Goal: Task Accomplishment & Management: Use online tool/utility

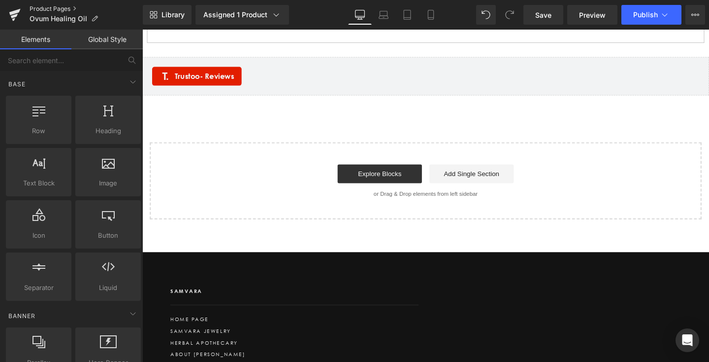
scroll to position [1935, 0]
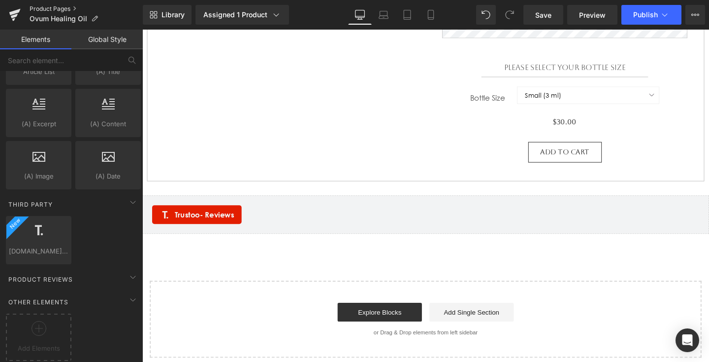
click at [68, 9] on link "Product Pages" at bounding box center [86, 9] width 113 height 8
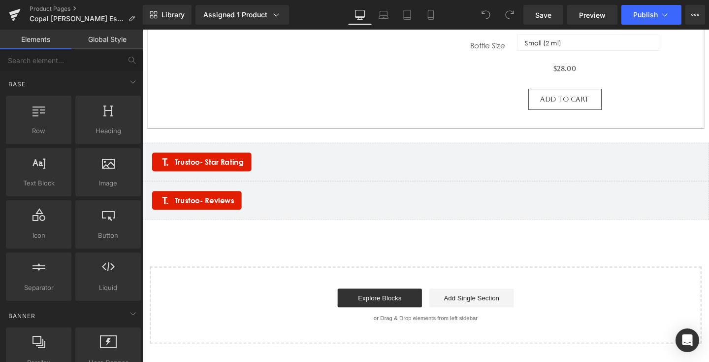
scroll to position [645, 0]
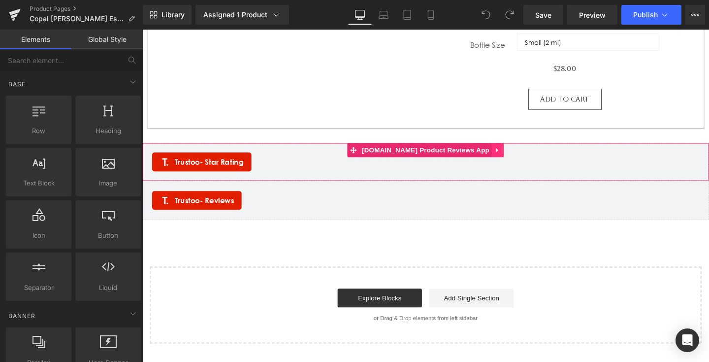
click at [515, 154] on icon at bounding box center [516, 156] width 2 height 4
click at [515, 155] on icon at bounding box center [516, 156] width 2 height 4
click at [195, 165] on span "Trustoo - Star Rating" at bounding box center [212, 169] width 73 height 12
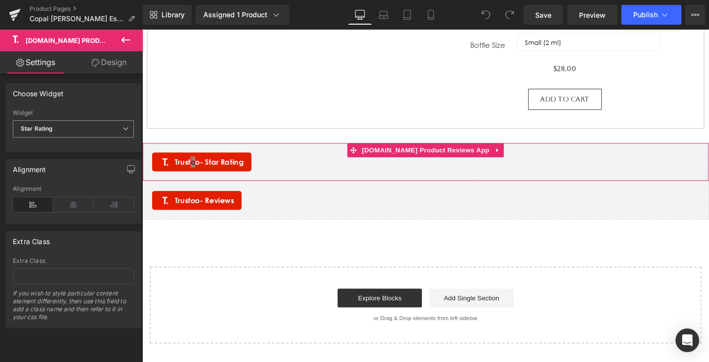
click at [117, 127] on span "Star Rating" at bounding box center [73, 128] width 121 height 17
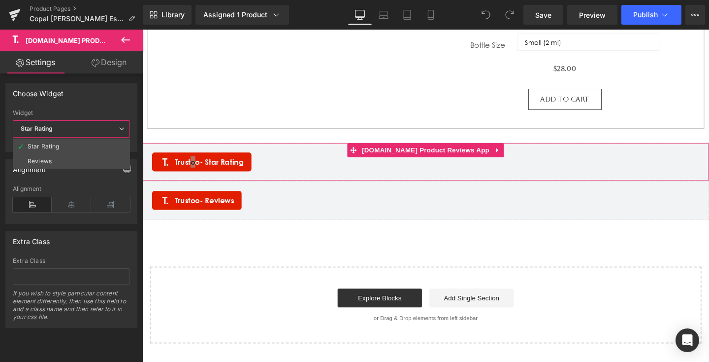
click at [118, 127] on span "Star Rating" at bounding box center [71, 128] width 117 height 17
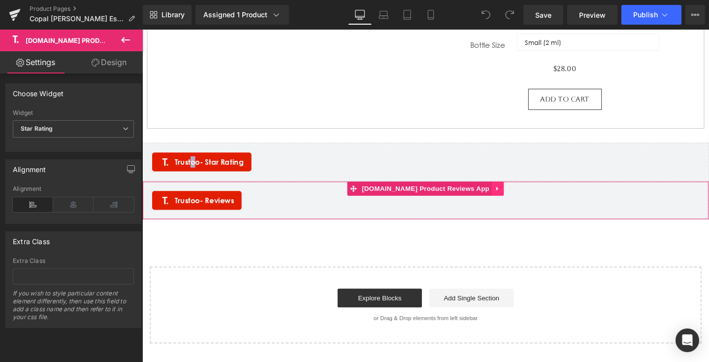
click at [513, 195] on icon at bounding box center [516, 196] width 7 height 7
click at [513, 196] on icon at bounding box center [516, 196] width 7 height 7
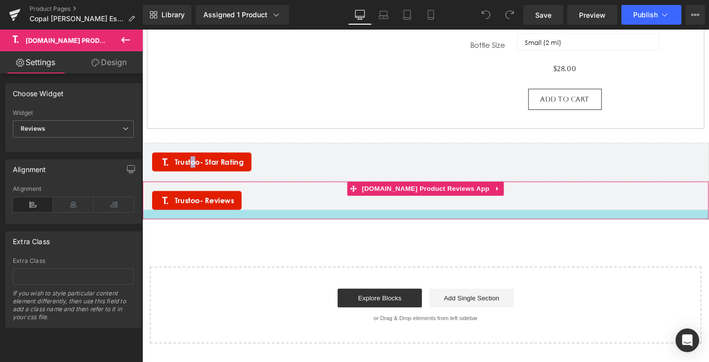
drag, startPoint x: 480, startPoint y: 204, endPoint x: 463, endPoint y: 218, distance: 22.4
click at [463, 219] on div "Trustoo - Reviews Trustoo.io Product Reviews App" at bounding box center [440, 209] width 596 height 40
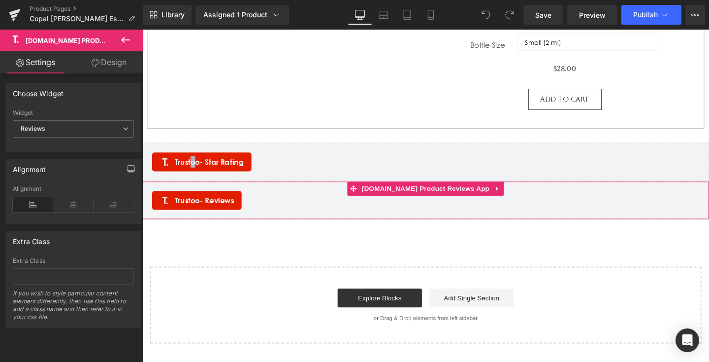
click at [376, 206] on div "Trustoo - Reviews" at bounding box center [440, 209] width 575 height 20
drag, startPoint x: 409, startPoint y: 197, endPoint x: 386, endPoint y: 198, distance: 22.7
click at [386, 198] on span "[DOMAIN_NAME] Product Reviews App" at bounding box center [440, 196] width 139 height 15
click at [510, 198] on link at bounding box center [516, 196] width 13 height 15
click at [459, 197] on span "[DOMAIN_NAME] Product Reviews App" at bounding box center [440, 197] width 139 height 15
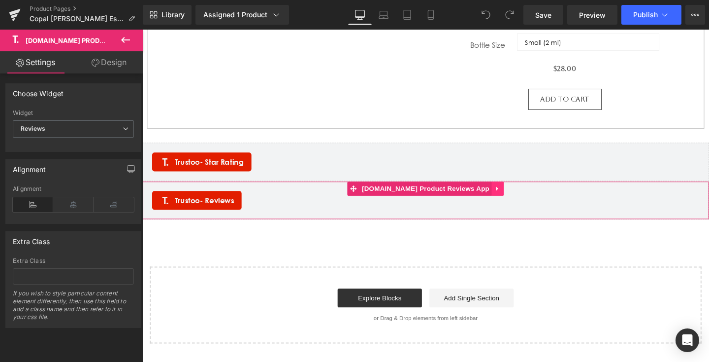
click at [510, 201] on link at bounding box center [516, 196] width 13 height 15
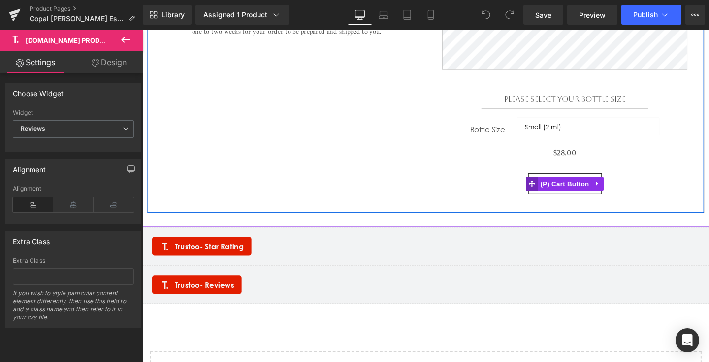
scroll to position [564, 0]
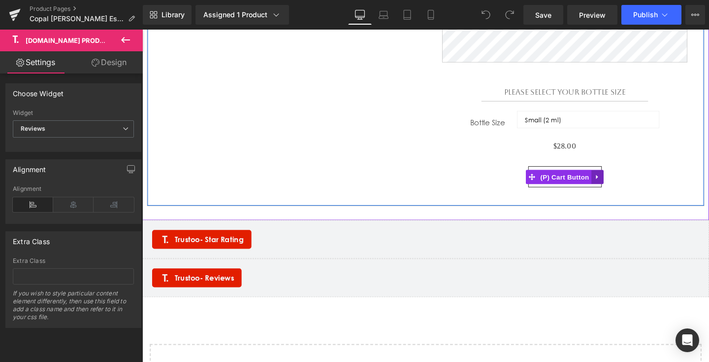
click at [622, 180] on icon at bounding box center [621, 183] width 7 height 7
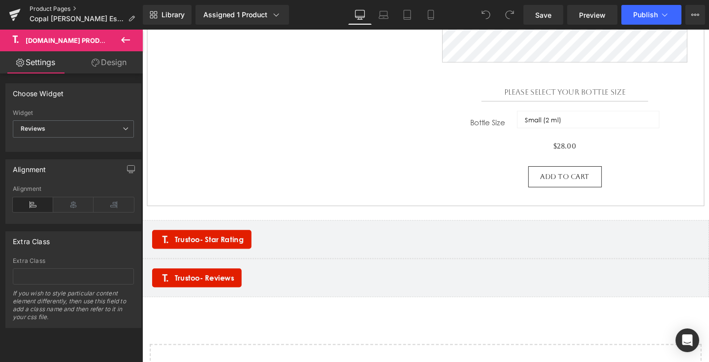
click at [43, 9] on link "Product Pages" at bounding box center [86, 9] width 113 height 8
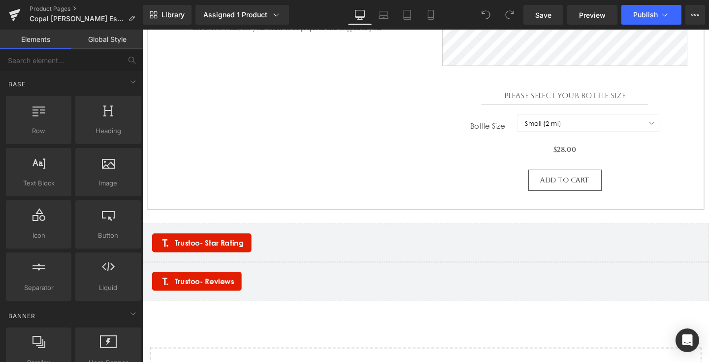
scroll to position [659, 0]
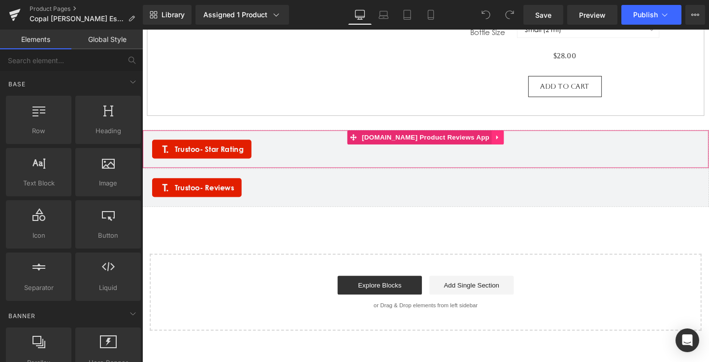
click at [515, 143] on icon at bounding box center [516, 143] width 2 height 4
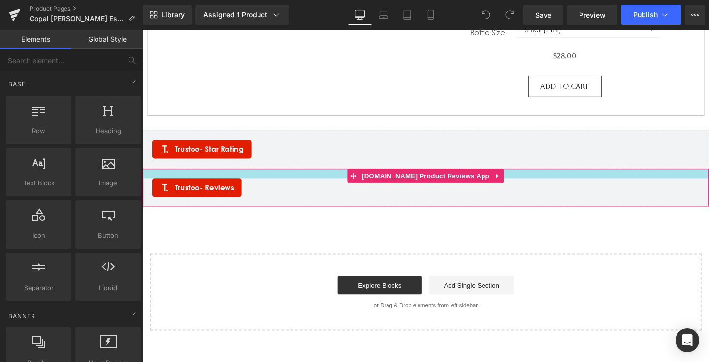
drag, startPoint x: 374, startPoint y: 143, endPoint x: 332, endPoint y: 176, distance: 54.0
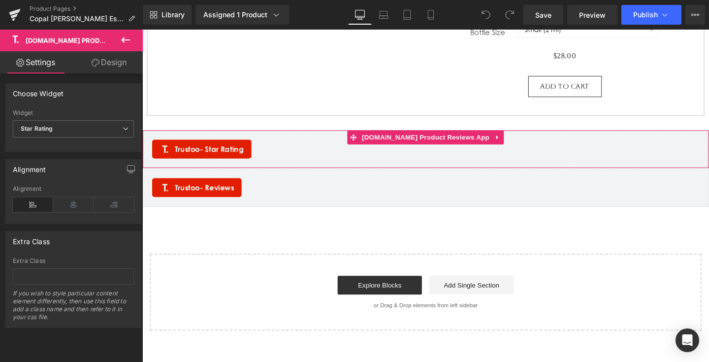
drag, startPoint x: 338, startPoint y: 153, endPoint x: 297, endPoint y: 160, distance: 41.5
click at [297, 161] on div "Trustoo - Star Rating" at bounding box center [440, 155] width 575 height 20
click at [513, 144] on icon at bounding box center [516, 142] width 7 height 7
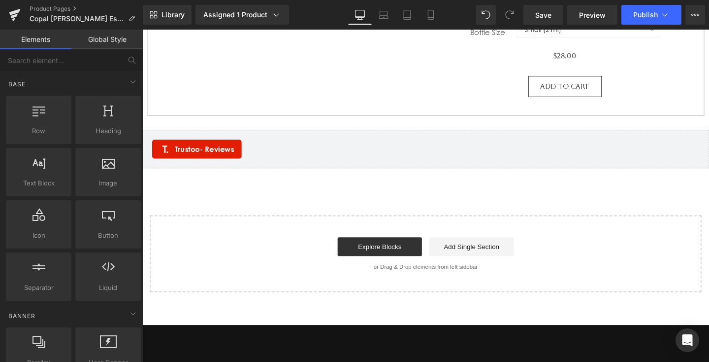
click at [542, 159] on div "Trustoo - Reviews" at bounding box center [440, 155] width 575 height 20
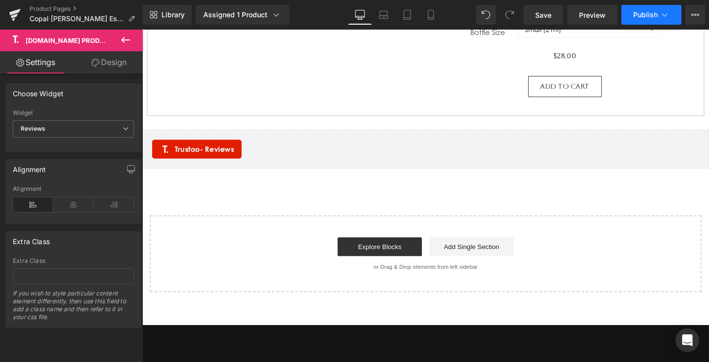
click at [643, 21] on button "Publish" at bounding box center [652, 15] width 60 height 20
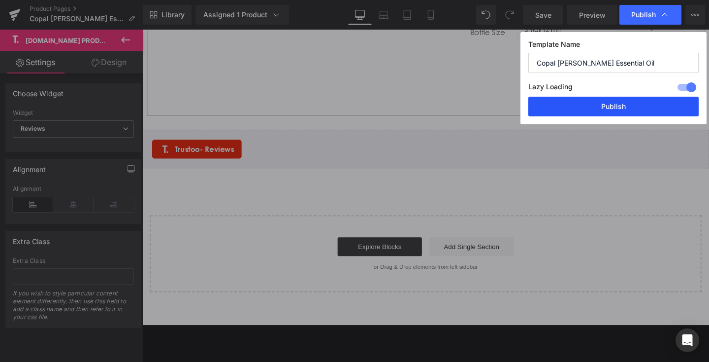
click at [602, 106] on button "Publish" at bounding box center [614, 107] width 170 height 20
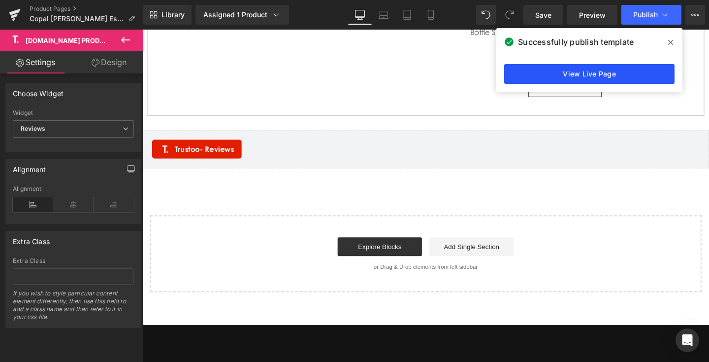
click at [537, 73] on link "View Live Page" at bounding box center [590, 74] width 170 height 20
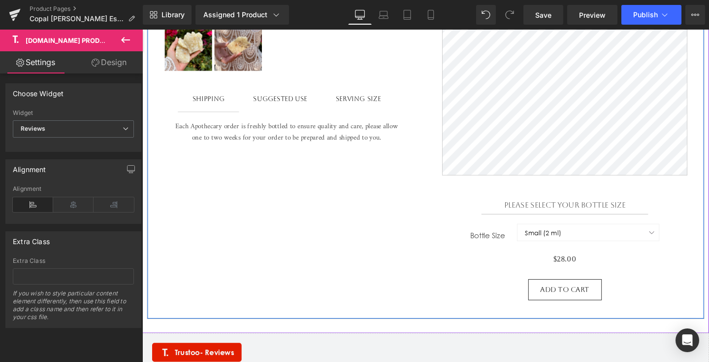
scroll to position [275, 0]
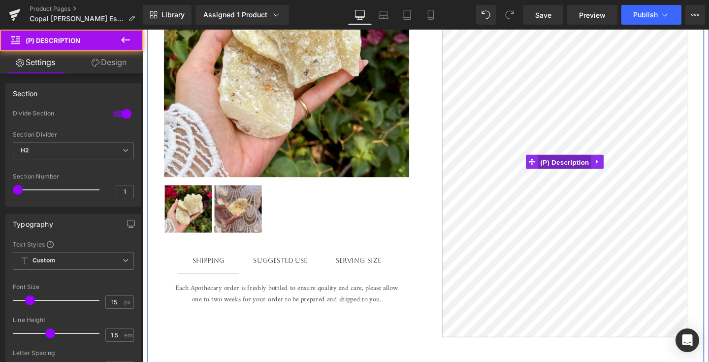
click at [589, 169] on span "(P) Description" at bounding box center [587, 169] width 56 height 15
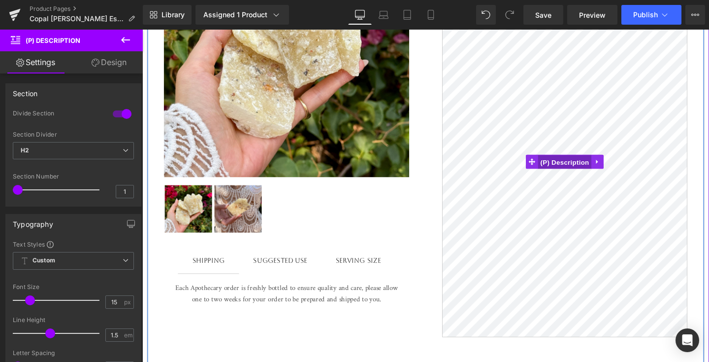
click at [602, 168] on span "(P) Description" at bounding box center [587, 169] width 56 height 15
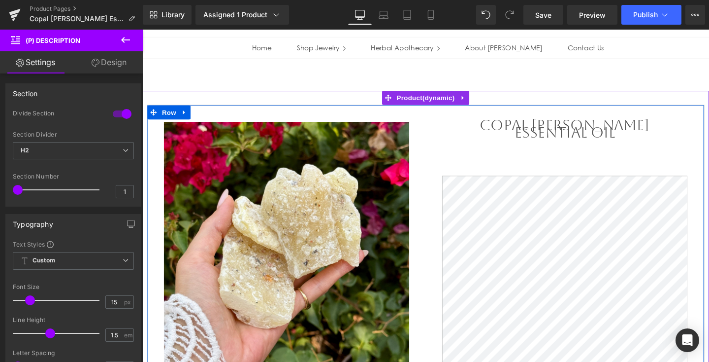
scroll to position [68, 0]
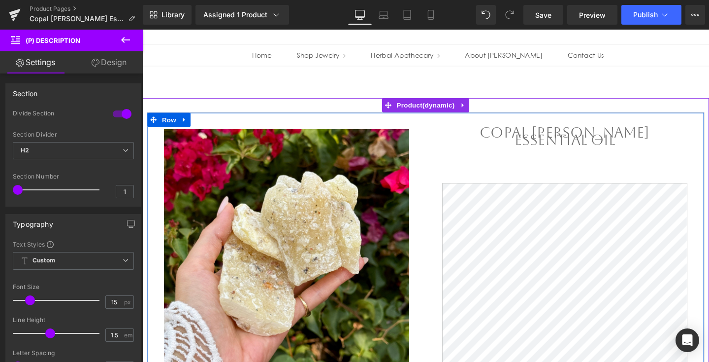
click at [595, 137] on div "Copal Blanco Essential Oil (P) Title" at bounding box center [587, 144] width 258 height 20
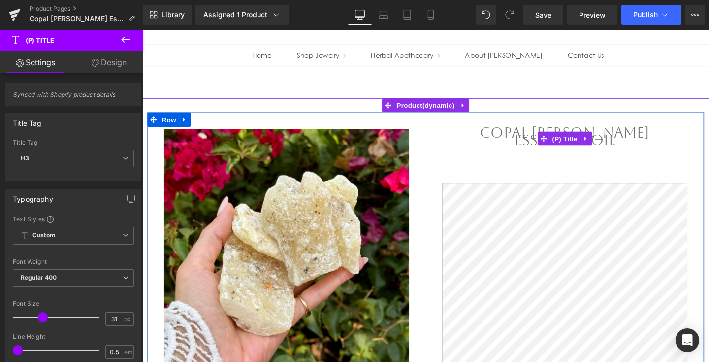
click at [595, 137] on span "(P) Title" at bounding box center [587, 143] width 32 height 15
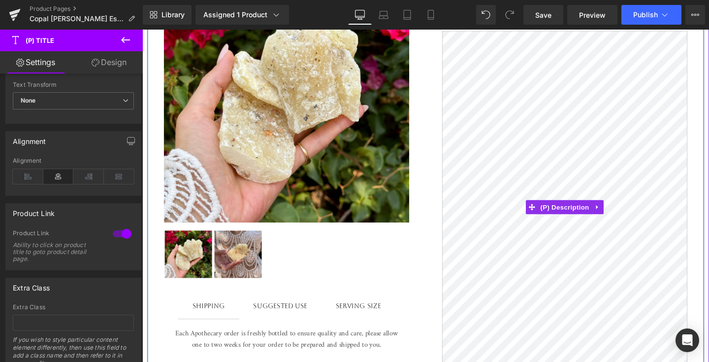
scroll to position [245, 0]
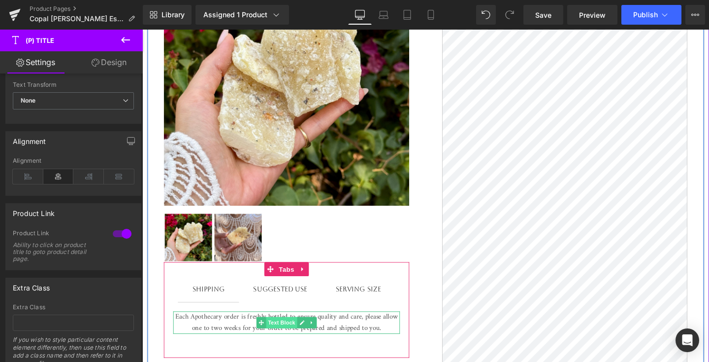
click at [298, 334] on span "Text Block" at bounding box center [288, 338] width 33 height 12
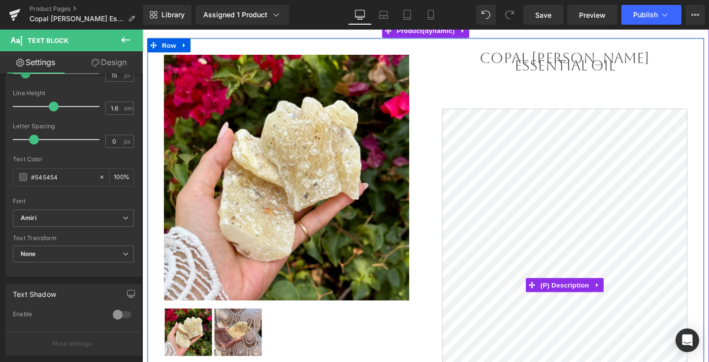
scroll to position [0, 0]
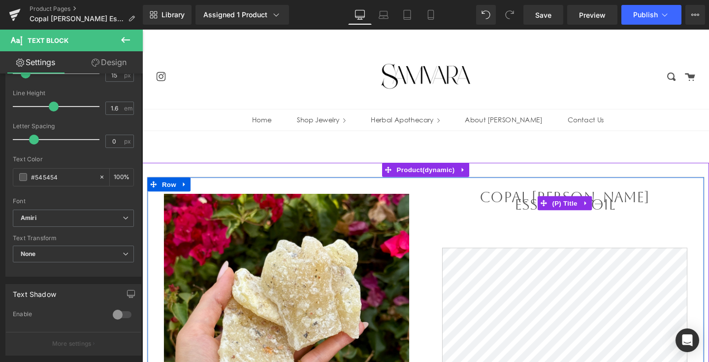
click at [605, 204] on link at bounding box center [609, 211] width 13 height 15
click at [572, 210] on span "(P) Title" at bounding box center [568, 211] width 32 height 15
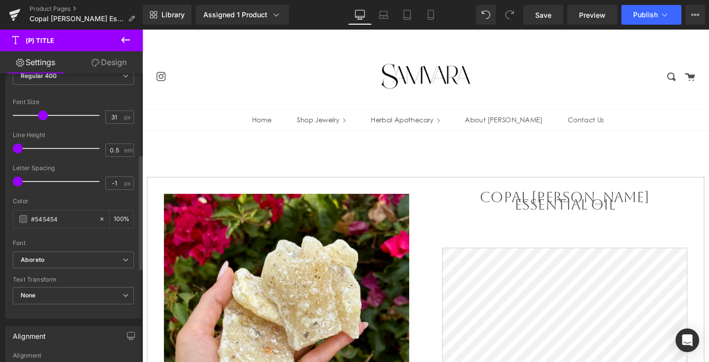
scroll to position [243, 0]
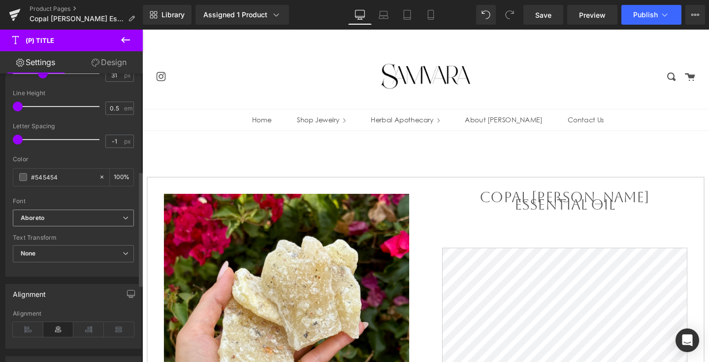
click at [38, 215] on icon "Aboreto" at bounding box center [33, 218] width 24 height 8
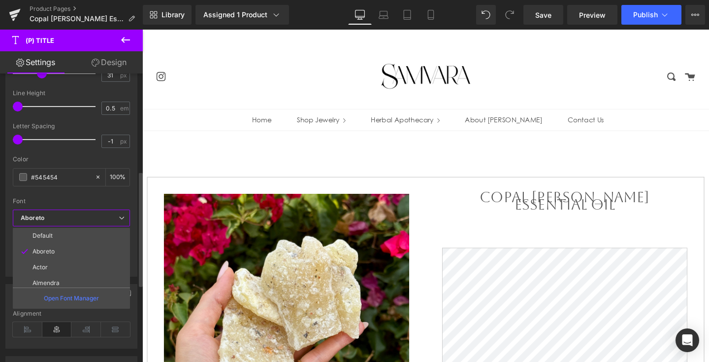
click at [38, 215] on icon "Aboreto" at bounding box center [33, 218] width 24 height 8
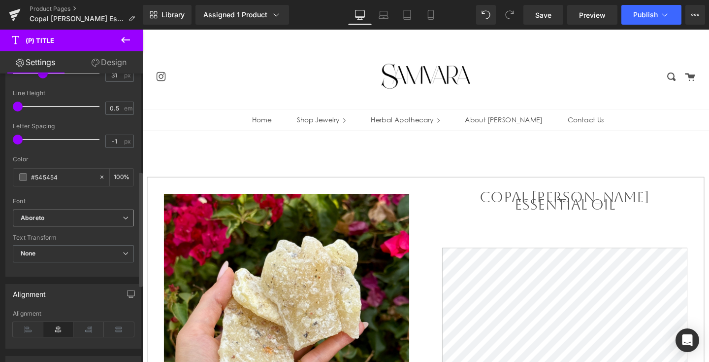
click at [38, 215] on icon "Aboreto" at bounding box center [33, 218] width 24 height 8
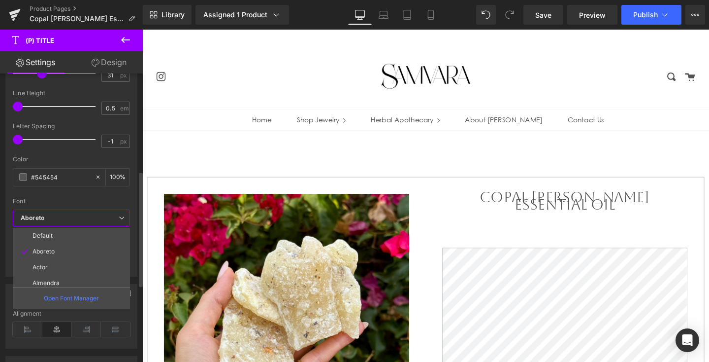
click at [38, 215] on icon "Aboreto" at bounding box center [33, 218] width 24 height 8
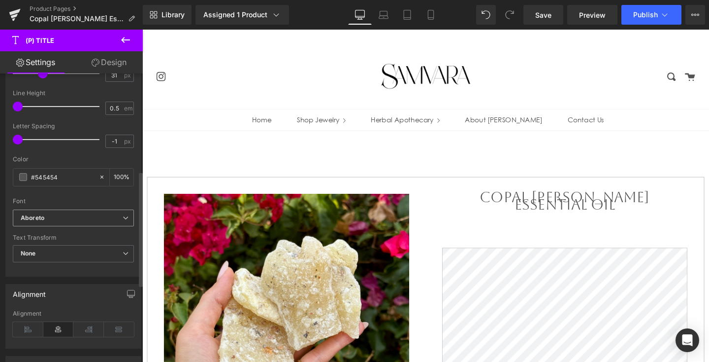
click at [38, 215] on icon "Aboreto" at bounding box center [33, 218] width 24 height 8
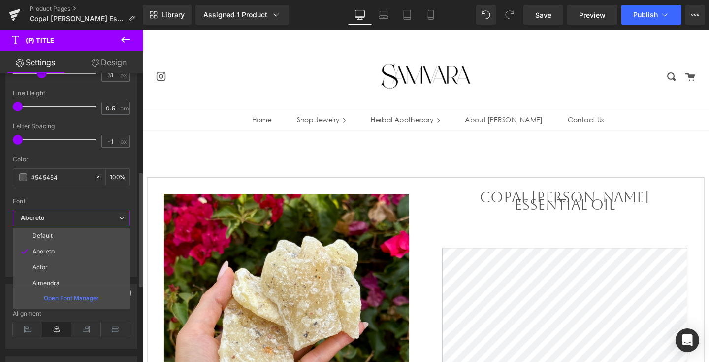
click at [38, 215] on icon "Aboreto" at bounding box center [33, 218] width 24 height 8
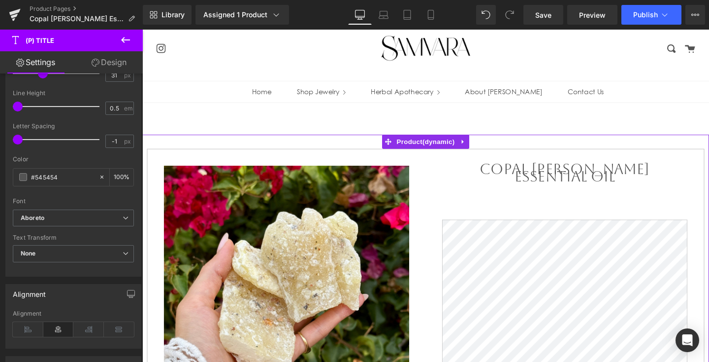
scroll to position [0, 0]
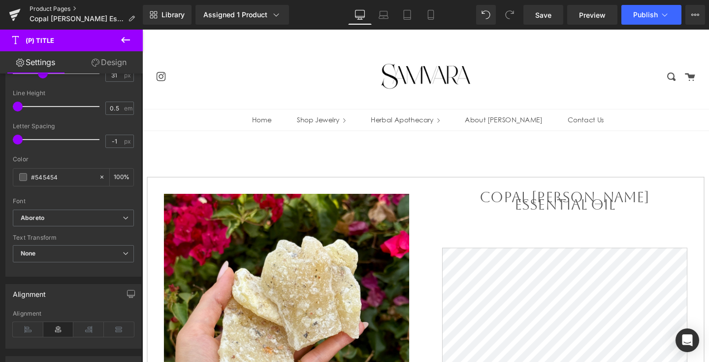
click at [58, 10] on link "Product Pages" at bounding box center [86, 9] width 113 height 8
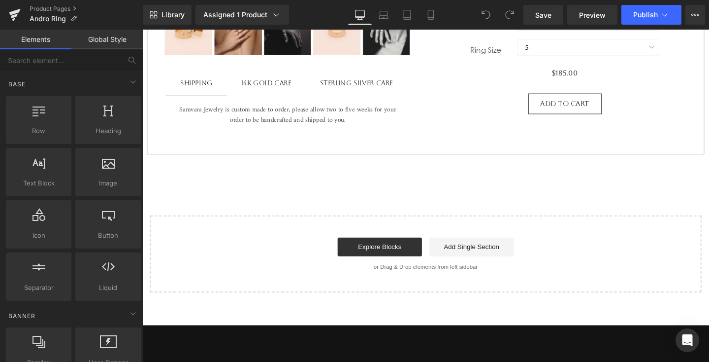
scroll to position [448, 0]
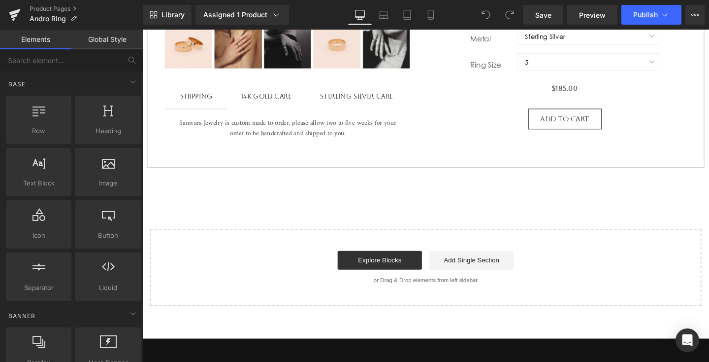
click at [375, 199] on div "Sale Off (P) Image ‹ ›" at bounding box center [440, 4] width 596 height 632
click at [633, 20] on button "Publish" at bounding box center [652, 15] width 60 height 20
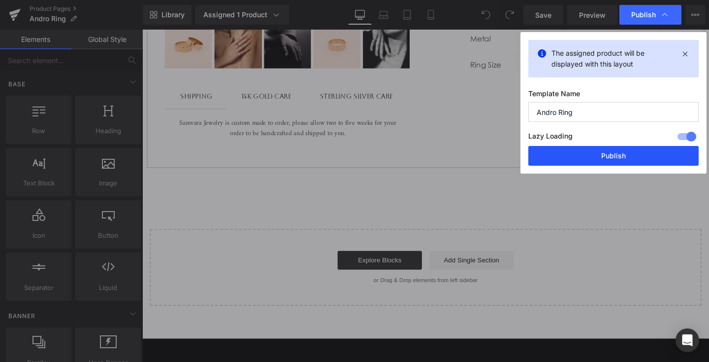
drag, startPoint x: 608, startPoint y: 162, endPoint x: 490, endPoint y: 139, distance: 120.4
click at [608, 162] on button "Publish" at bounding box center [614, 156] width 170 height 20
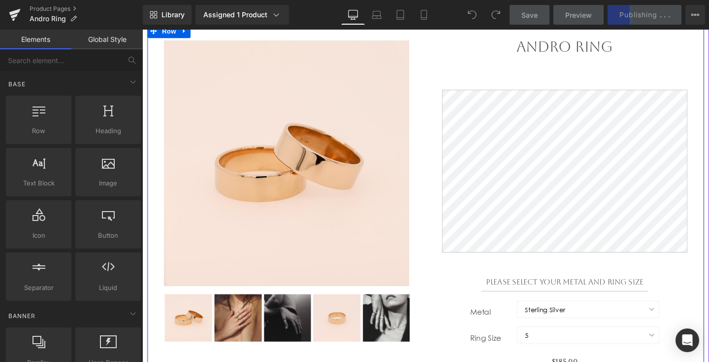
scroll to position [0, 0]
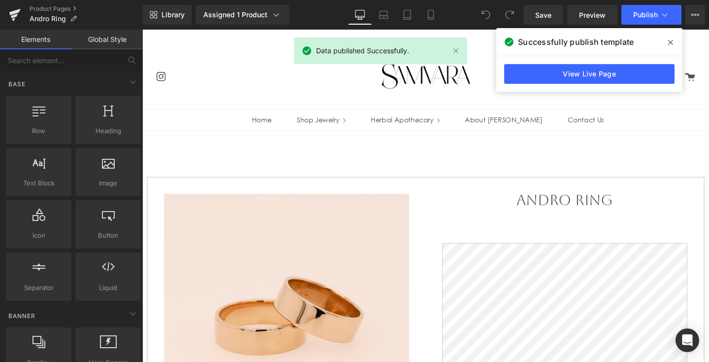
click at [604, 64] on div "View Live Page" at bounding box center [590, 73] width 186 height 35
click at [0, 0] on link "View Live Page" at bounding box center [0, 0] width 0 height 0
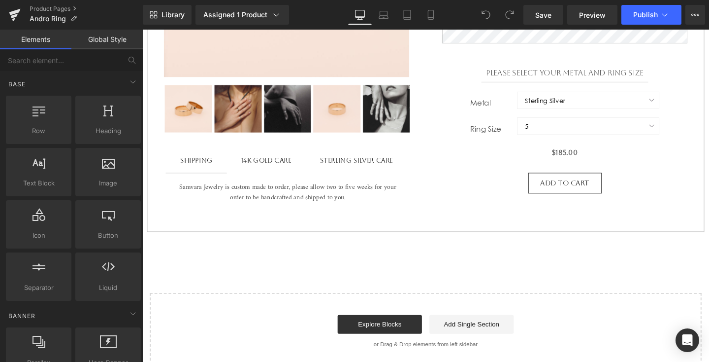
scroll to position [383, 0]
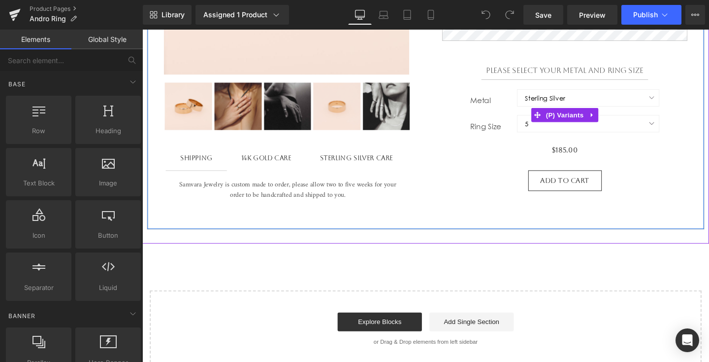
click at [498, 106] on label "Metal" at bounding box center [511, 106] width 49 height 12
click at [599, 122] on span "(P) Variants" at bounding box center [587, 119] width 45 height 15
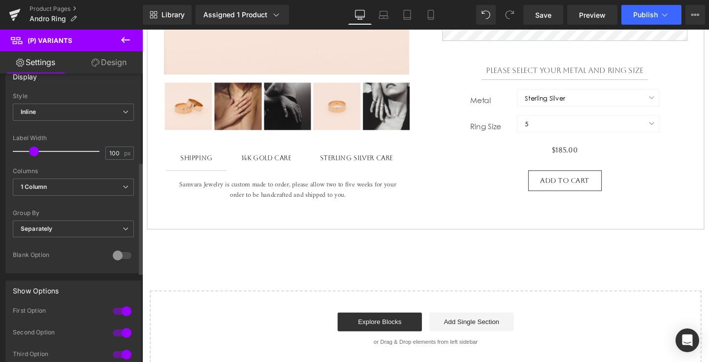
scroll to position [210, 0]
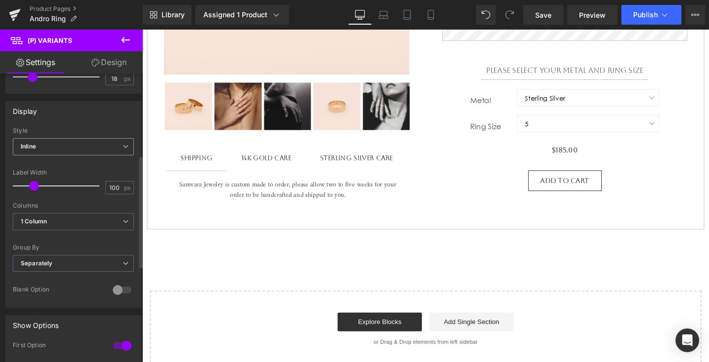
click at [123, 143] on icon at bounding box center [126, 146] width 6 height 6
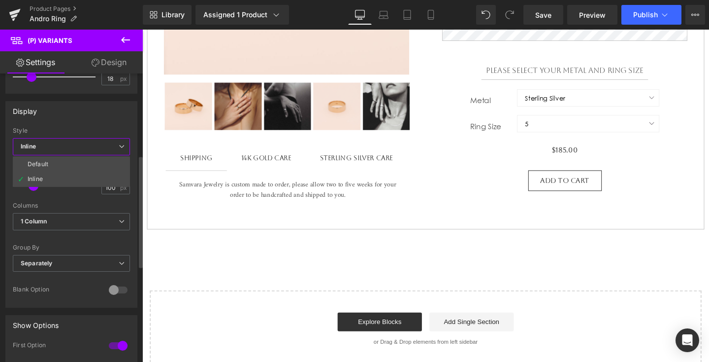
click at [119, 114] on div "Display" at bounding box center [71, 110] width 131 height 19
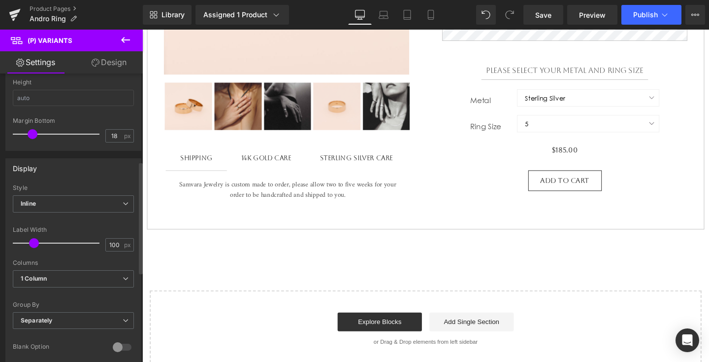
scroll to position [0, 0]
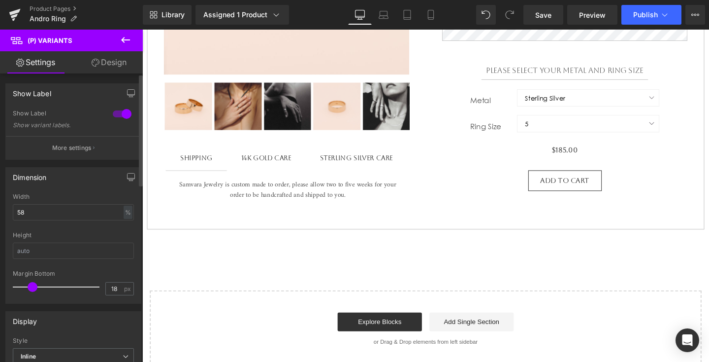
click at [88, 143] on p "More settings" at bounding box center [71, 147] width 39 height 9
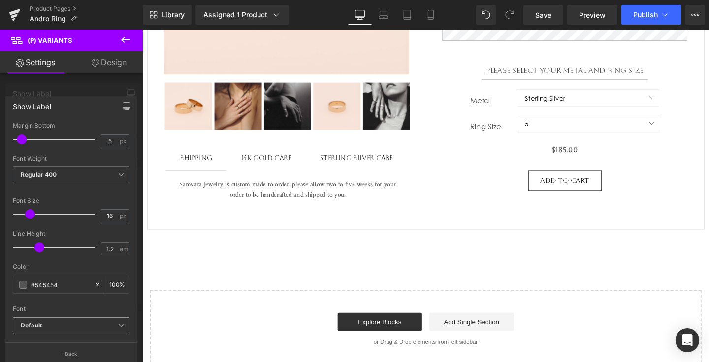
click at [110, 326] on b "Default" at bounding box center [70, 325] width 98 height 8
click at [90, 356] on li "Aboreto" at bounding box center [73, 359] width 121 height 16
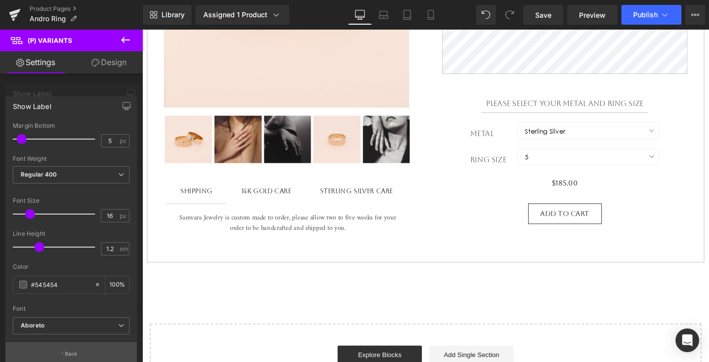
click at [78, 354] on button "Back" at bounding box center [71, 353] width 132 height 22
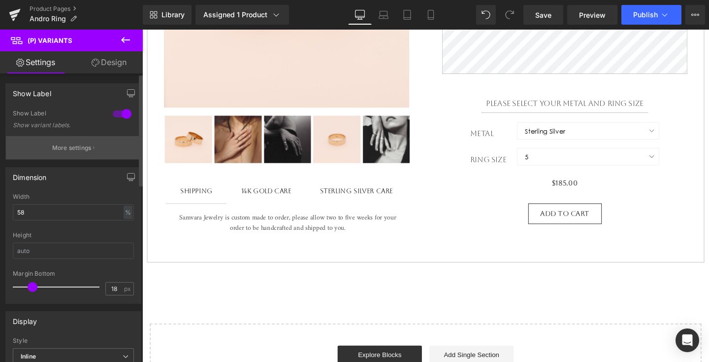
click at [92, 143] on button "More settings" at bounding box center [73, 147] width 135 height 23
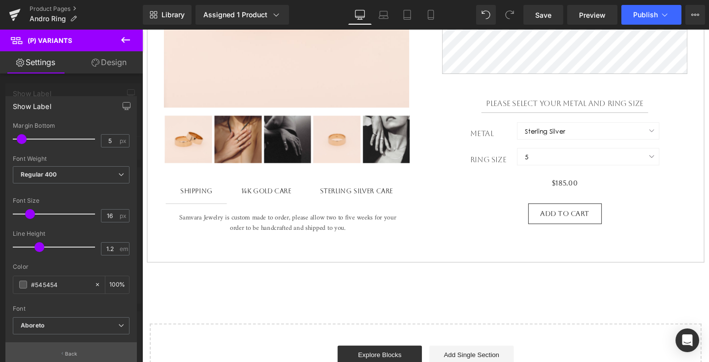
click at [75, 350] on p "Back" at bounding box center [71, 353] width 13 height 7
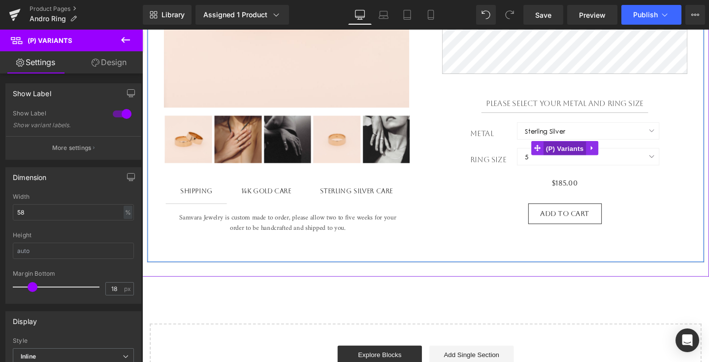
click at [590, 161] on span "(P) Variants" at bounding box center [587, 154] width 45 height 15
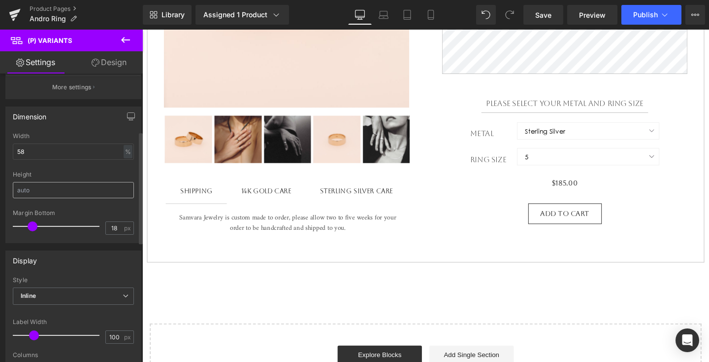
scroll to position [0, 0]
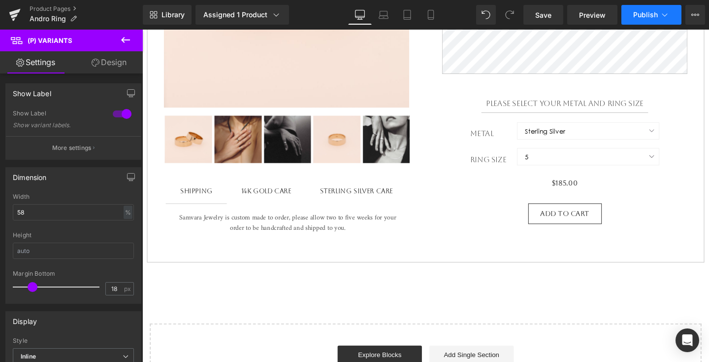
click at [645, 13] on span "Publish" at bounding box center [646, 15] width 25 height 8
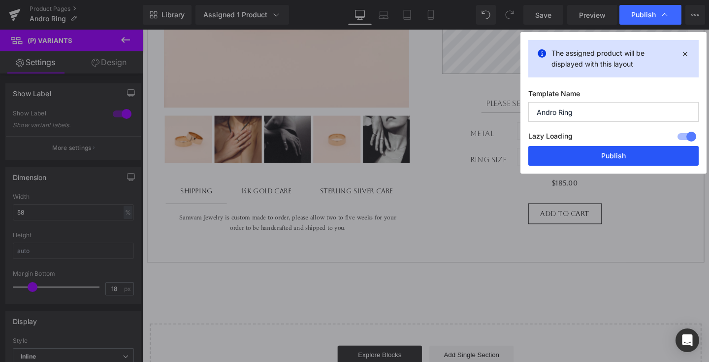
click at [608, 156] on button "Publish" at bounding box center [614, 156] width 170 height 20
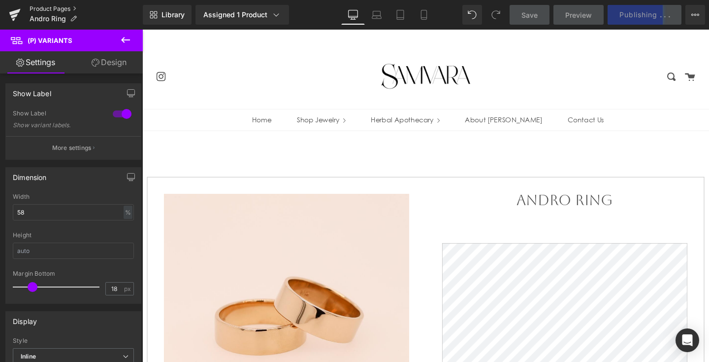
click at [64, 10] on link "Product Pages" at bounding box center [86, 9] width 113 height 8
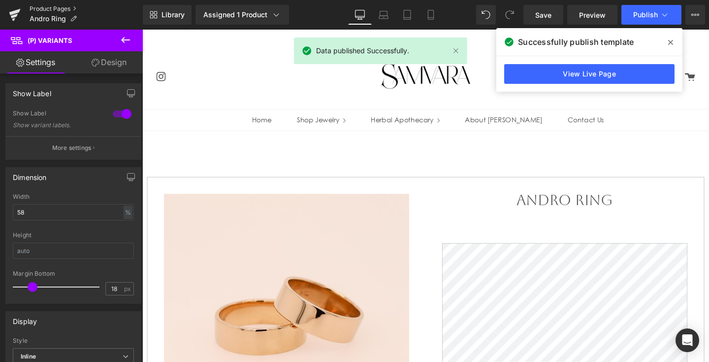
click at [51, 9] on link "Product Pages" at bounding box center [86, 9] width 113 height 8
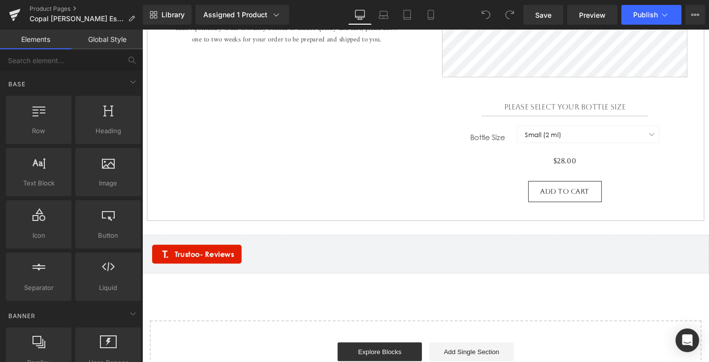
scroll to position [548, 0]
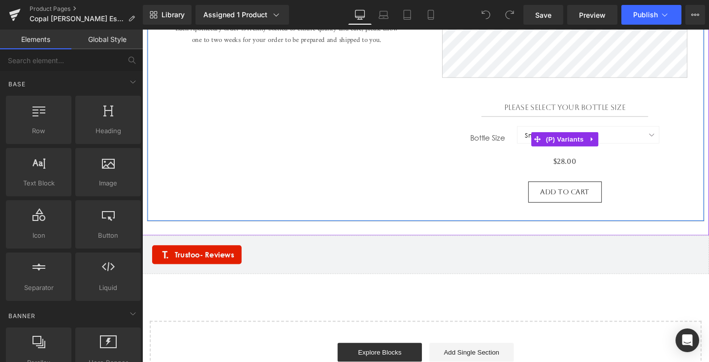
click at [505, 142] on label "Bottle Size" at bounding box center [511, 145] width 49 height 12
click at [577, 144] on span "(P) Variants" at bounding box center [587, 145] width 45 height 15
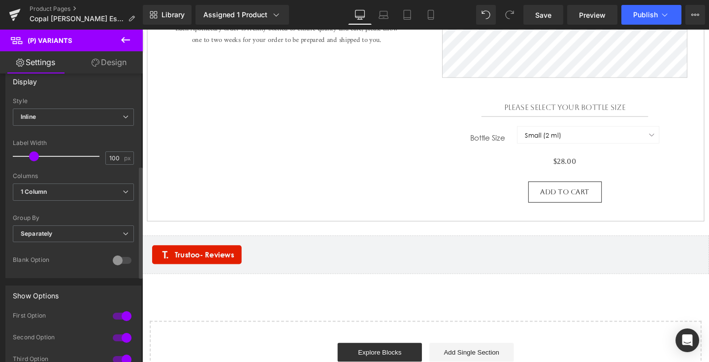
scroll to position [240, 0]
click at [115, 264] on div at bounding box center [122, 259] width 24 height 16
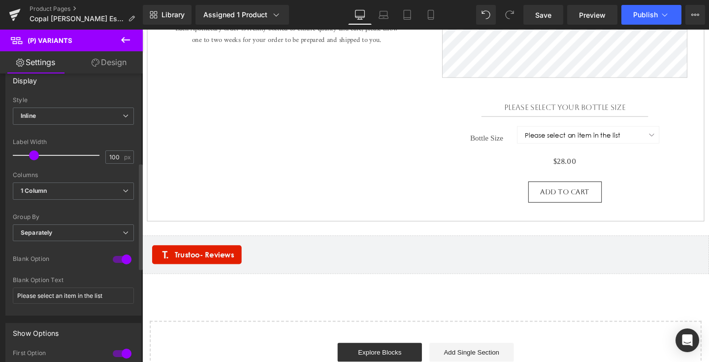
click at [115, 264] on div at bounding box center [122, 259] width 24 height 16
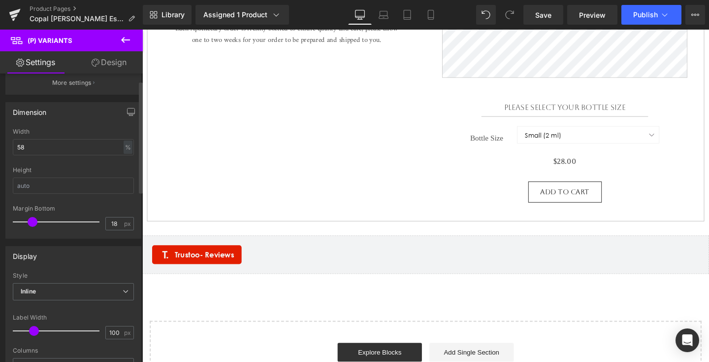
scroll to position [0, 0]
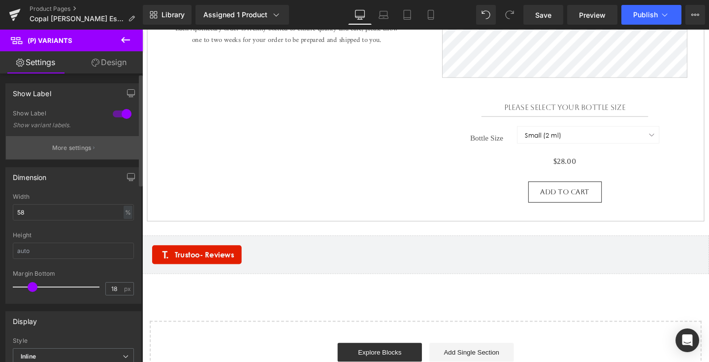
click at [88, 145] on p "More settings" at bounding box center [71, 147] width 39 height 9
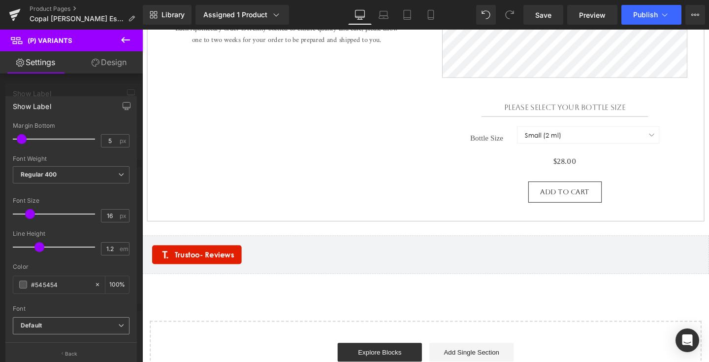
click at [112, 328] on b "Default" at bounding box center [70, 325] width 98 height 8
click at [97, 354] on li "Aboreto" at bounding box center [73, 359] width 121 height 16
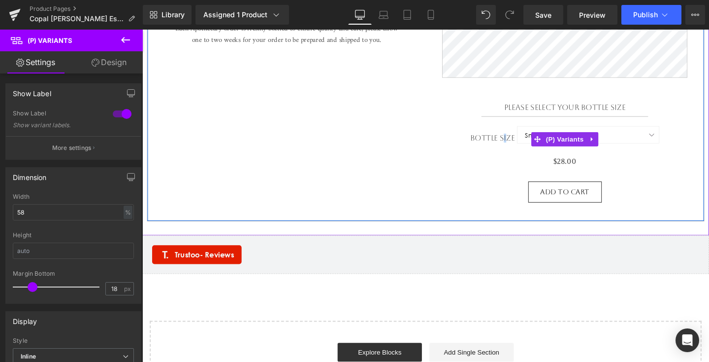
drag, startPoint x: 528, startPoint y: 143, endPoint x: 522, endPoint y: 143, distance: 5.9
click at [522, 143] on body "Skip to content close Instagram Search Cart 0 Menu Home Shop Jewelry +" at bounding box center [440, 88] width 596 height 1212
click at [532, 141] on label "Bottle Size" at bounding box center [511, 145] width 49 height 12
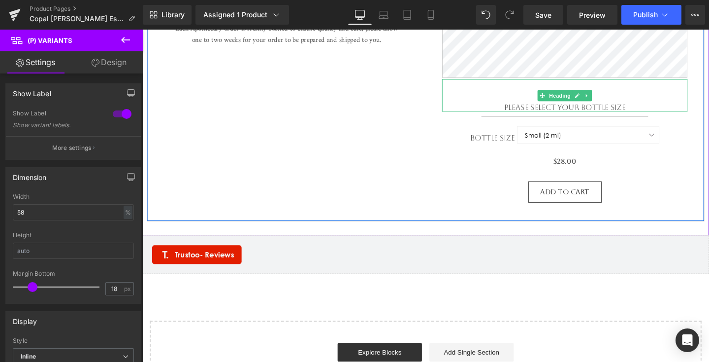
click at [560, 107] on h1 "Please select your BOTTLE size" at bounding box center [587, 111] width 258 height 9
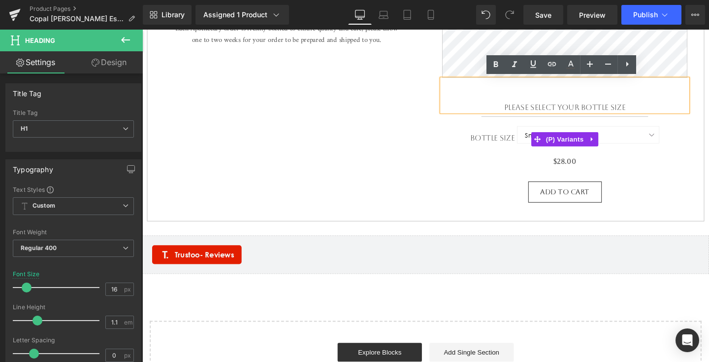
click at [513, 144] on label "Bottle Size" at bounding box center [511, 145] width 49 height 12
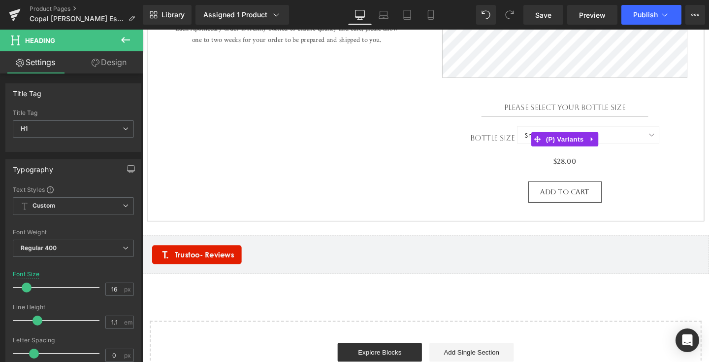
click at [521, 139] on label "Bottle Size" at bounding box center [511, 145] width 49 height 12
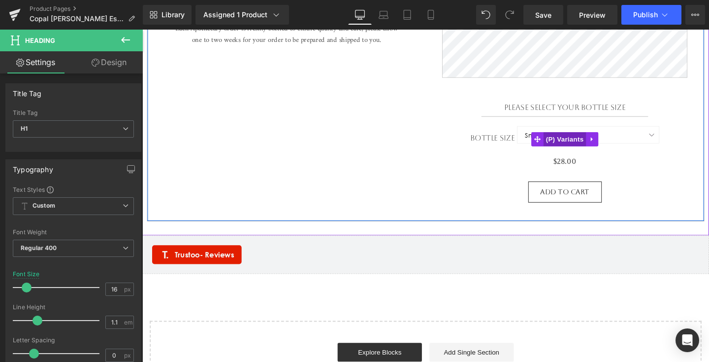
click at [583, 144] on span "(P) Variants" at bounding box center [587, 144] width 45 height 15
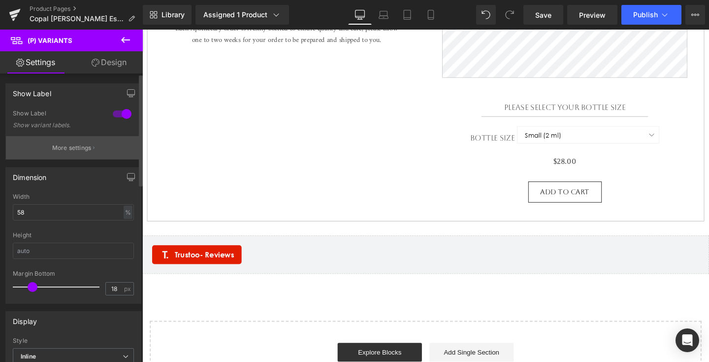
click at [86, 150] on p "More settings" at bounding box center [71, 147] width 39 height 9
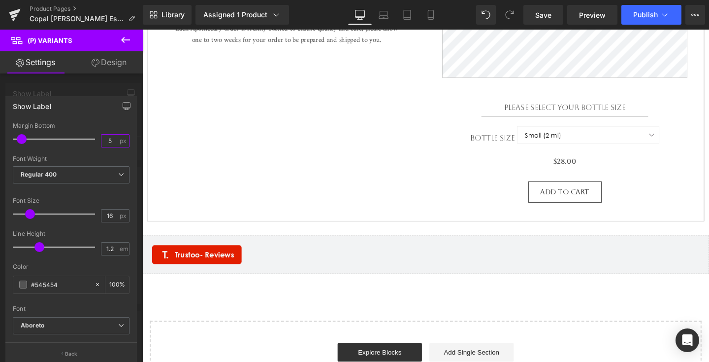
click at [111, 137] on input "5" at bounding box center [109, 141] width 17 height 12
type input "14"
click at [113, 250] on input "1.2" at bounding box center [109, 248] width 17 height 12
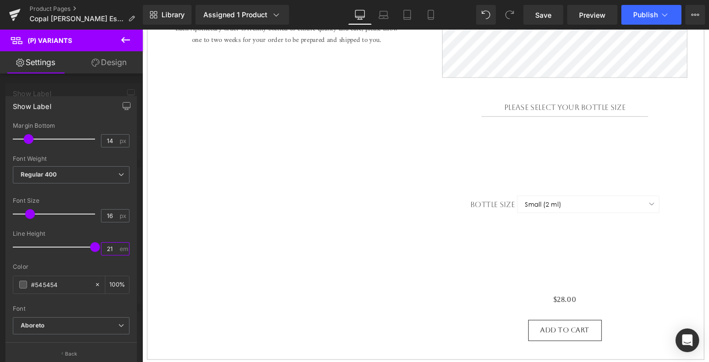
type input "2"
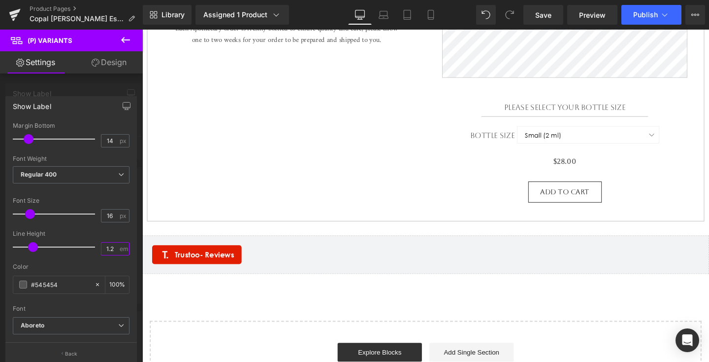
type input "1.2"
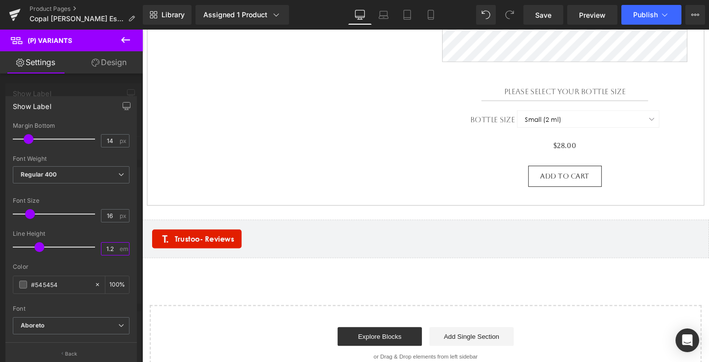
scroll to position [569, 0]
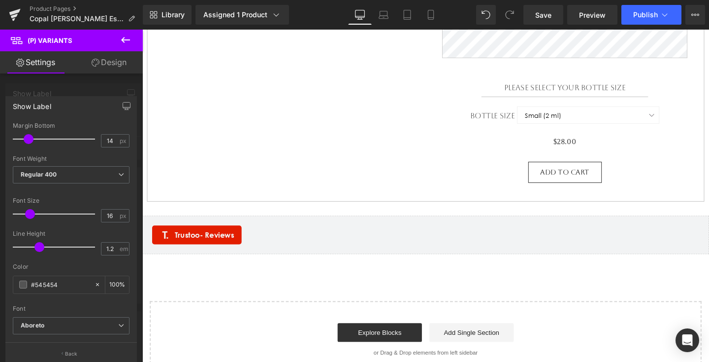
click at [220, 246] on body "Skip to content close Instagram Search Cart 0 Menu Home Shop Jewelry +" at bounding box center [440, 67] width 596 height 1212
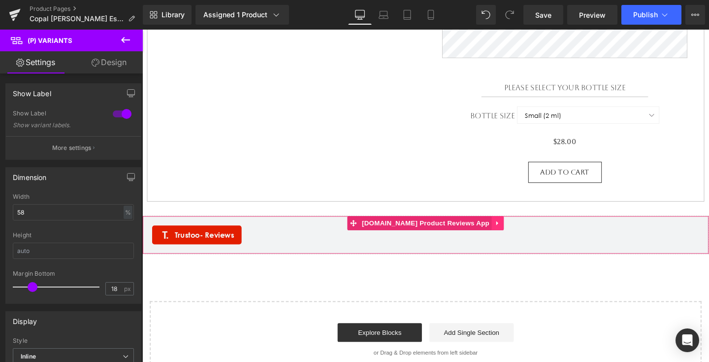
click at [513, 232] on icon at bounding box center [516, 232] width 7 height 7
click at [513, 234] on icon at bounding box center [516, 232] width 7 height 7
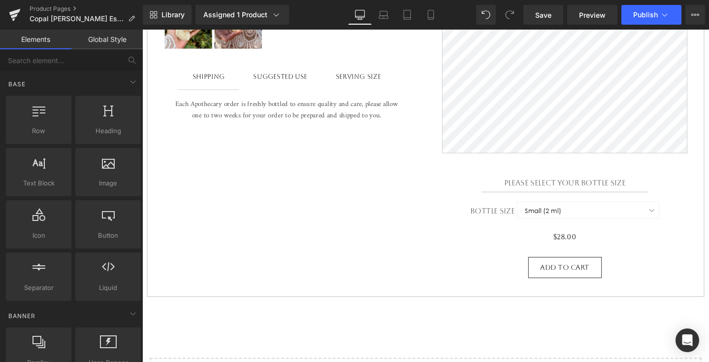
scroll to position [486, 0]
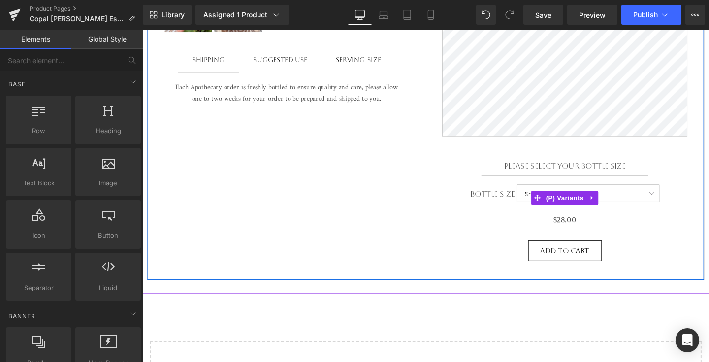
click at [541, 205] on select "Small (2 ml)" at bounding box center [612, 202] width 150 height 18
click at [594, 202] on span "(P) Variants" at bounding box center [587, 206] width 45 height 15
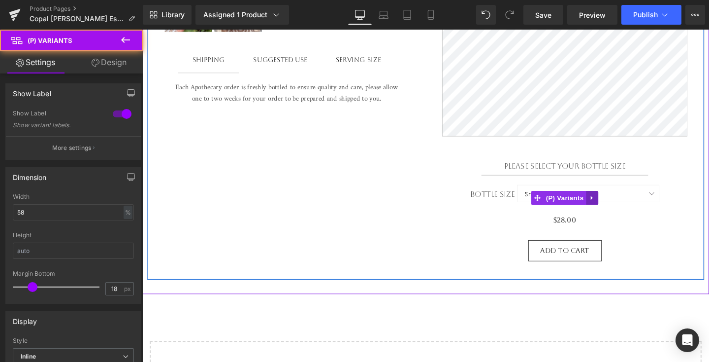
click at [617, 205] on icon at bounding box center [615, 205] width 7 height 7
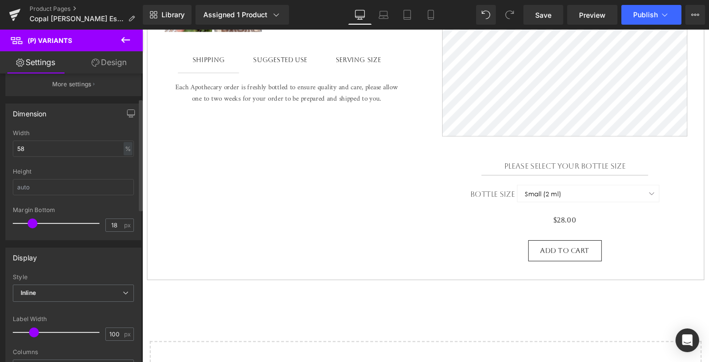
scroll to position [110, 0]
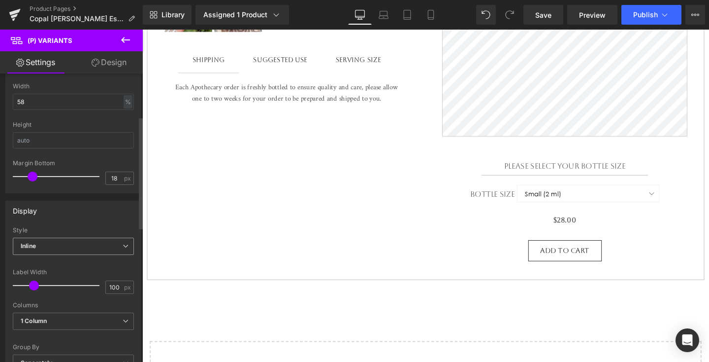
click at [116, 253] on span "Inline" at bounding box center [73, 245] width 121 height 17
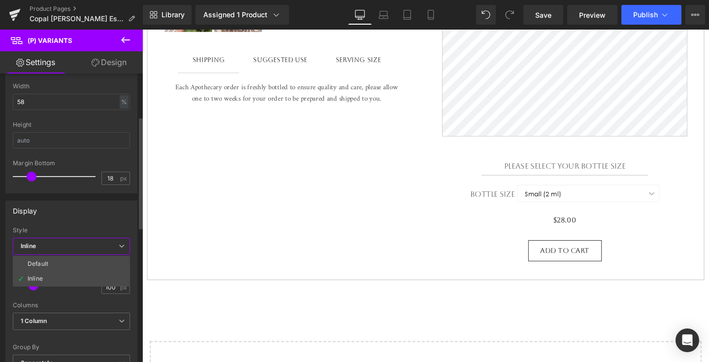
click at [107, 262] on li "Default" at bounding box center [71, 263] width 117 height 15
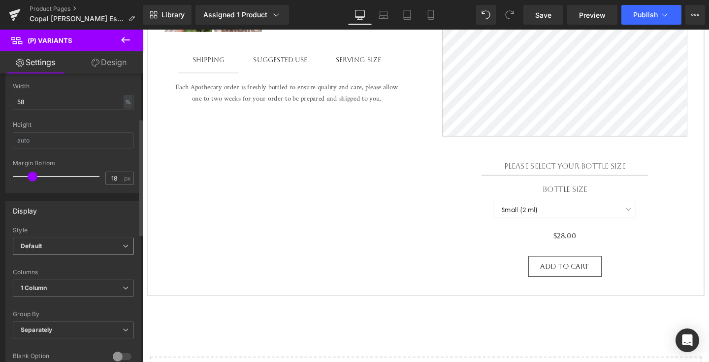
click at [122, 240] on span "Default" at bounding box center [73, 245] width 121 height 17
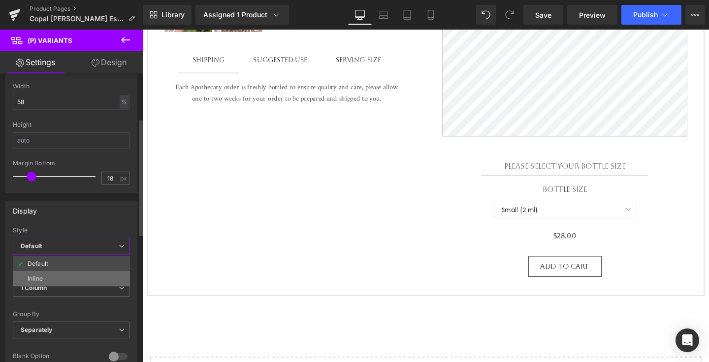
click at [106, 274] on ul "Default Inline" at bounding box center [71, 271] width 117 height 31
click at [106, 274] on li "Inline" at bounding box center [71, 278] width 117 height 15
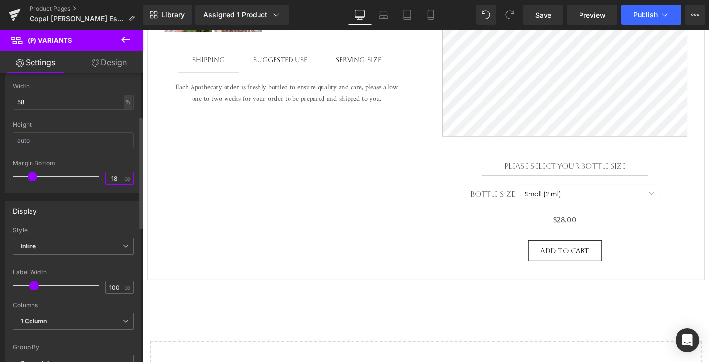
click at [118, 177] on input "18" at bounding box center [114, 178] width 17 height 12
type input "18"
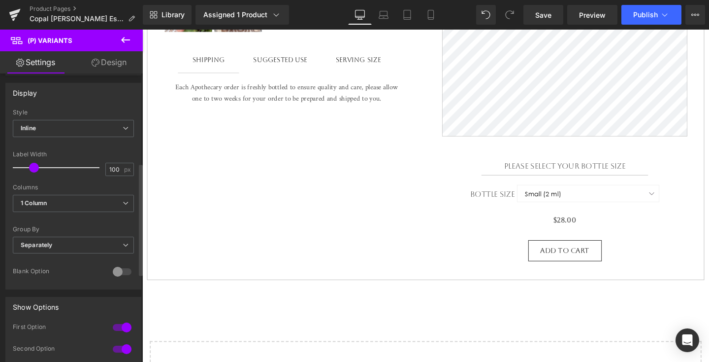
scroll to position [231, 0]
click at [119, 204] on span "1 Column" at bounding box center [73, 200] width 121 height 17
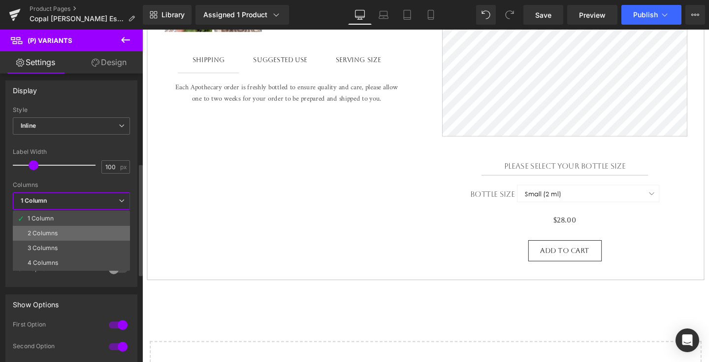
click at [109, 228] on li "2 Columns" at bounding box center [71, 233] width 117 height 15
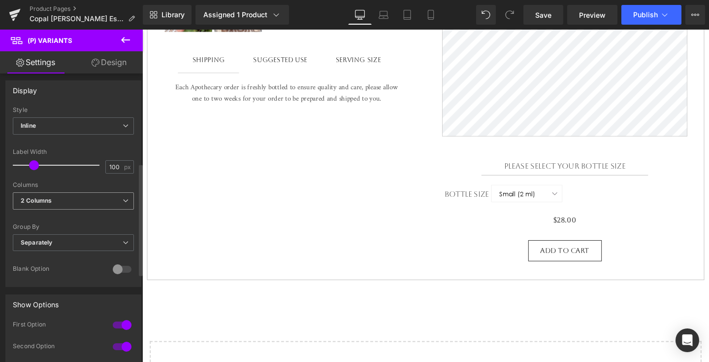
click at [110, 202] on span "2 Columns" at bounding box center [73, 200] width 121 height 17
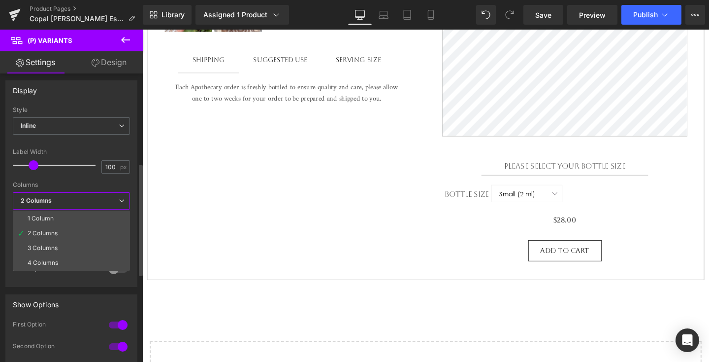
click at [101, 217] on li "1 Column" at bounding box center [71, 218] width 117 height 15
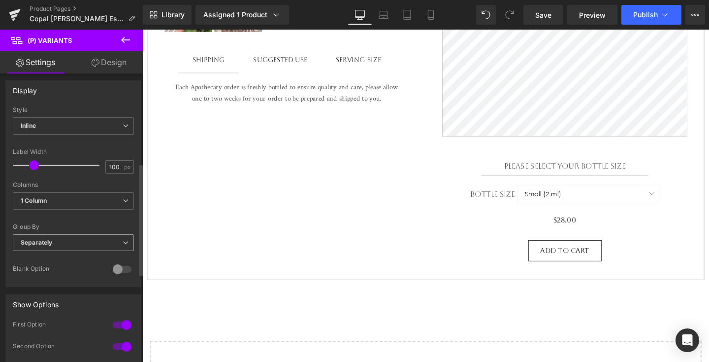
click at [106, 245] on span "Separately" at bounding box center [73, 242] width 121 height 17
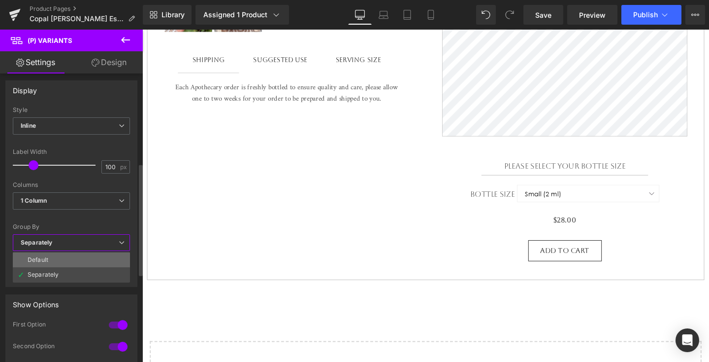
click at [103, 259] on li "Default" at bounding box center [71, 259] width 117 height 15
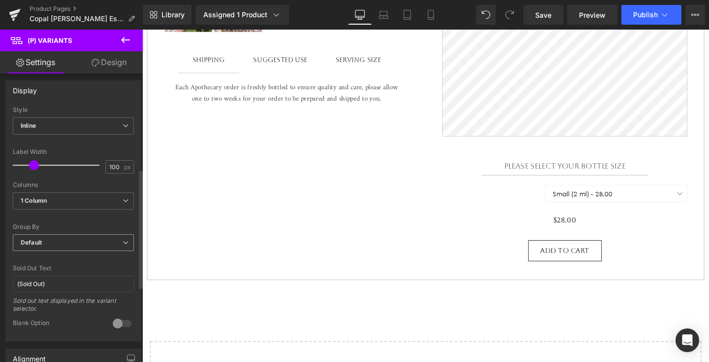
click at [106, 241] on span "Default" at bounding box center [73, 242] width 121 height 17
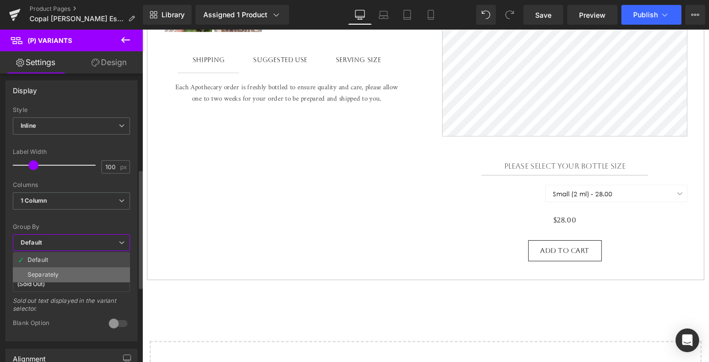
click at [96, 271] on li "Separately" at bounding box center [71, 274] width 117 height 15
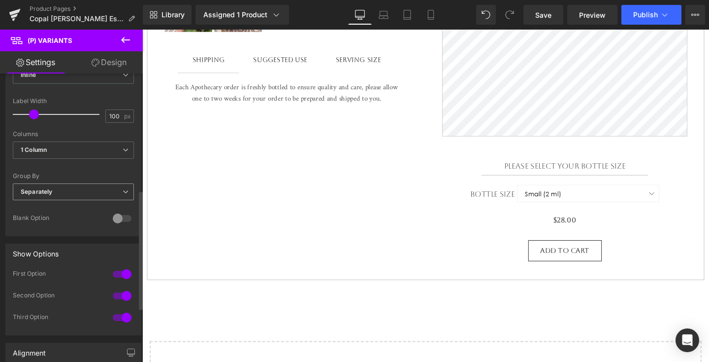
scroll to position [312, 0]
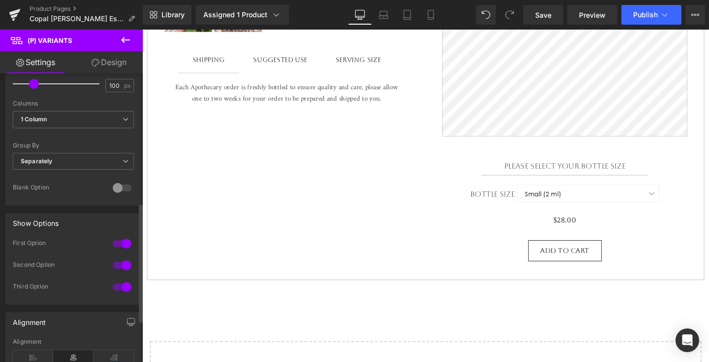
click at [121, 264] on div at bounding box center [122, 265] width 24 height 16
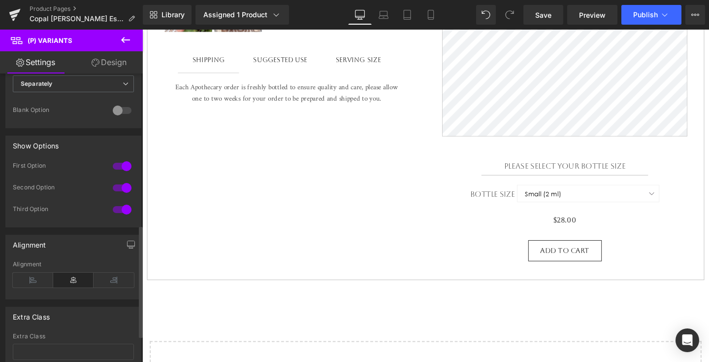
scroll to position [458, 0]
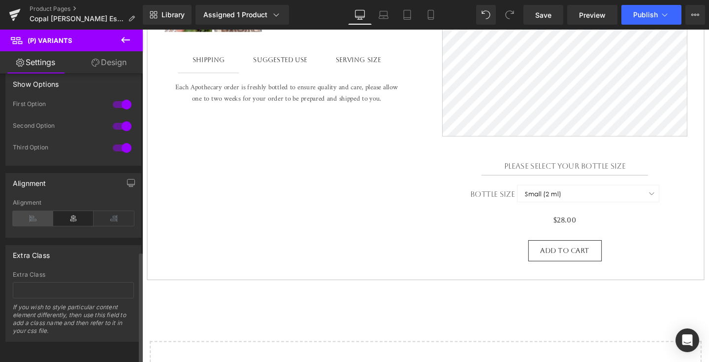
click at [40, 211] on icon at bounding box center [33, 218] width 40 height 15
click at [75, 214] on icon at bounding box center [73, 218] width 40 height 15
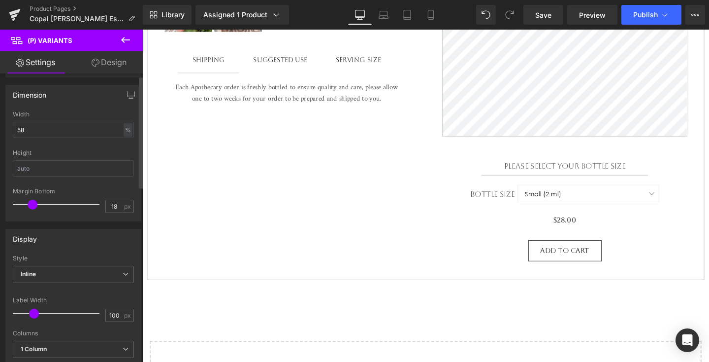
scroll to position [0, 0]
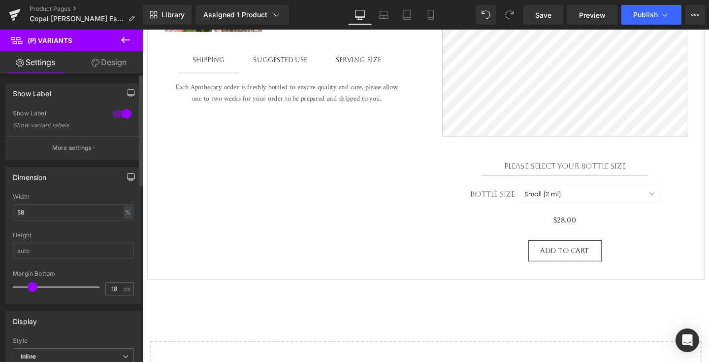
click at [131, 179] on icon "button" at bounding box center [131, 177] width 8 height 8
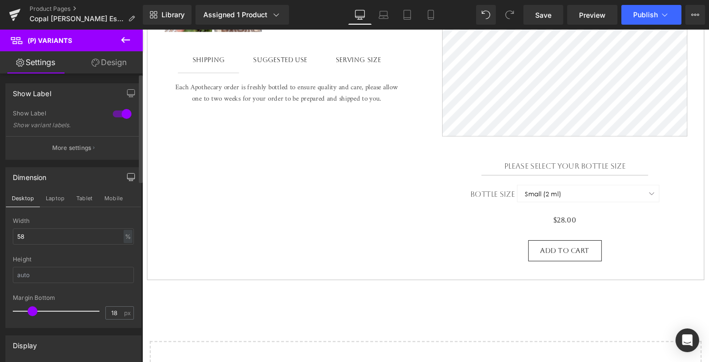
click at [127, 180] on icon "button" at bounding box center [131, 177] width 8 height 8
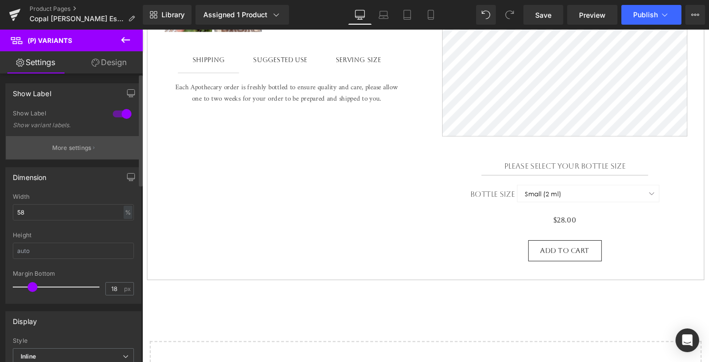
click at [85, 144] on p "More settings" at bounding box center [71, 147] width 39 height 9
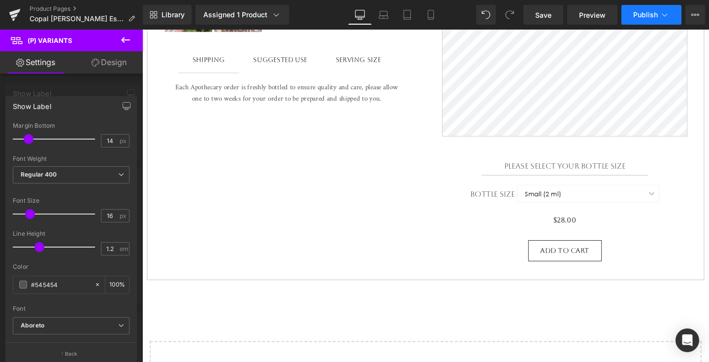
click at [642, 16] on span "Publish" at bounding box center [646, 15] width 25 height 8
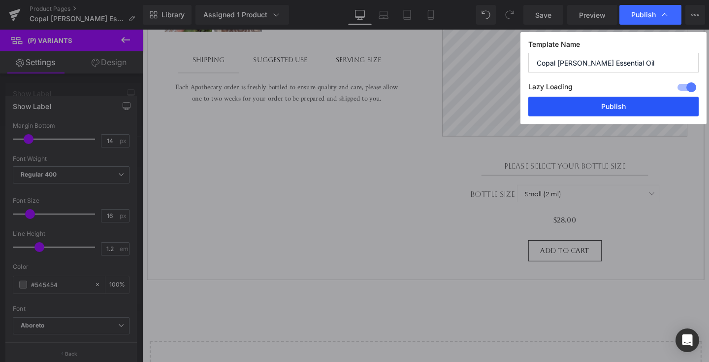
drag, startPoint x: 601, startPoint y: 108, endPoint x: 482, endPoint y: 82, distance: 121.5
click at [601, 108] on button "Publish" at bounding box center [614, 107] width 170 height 20
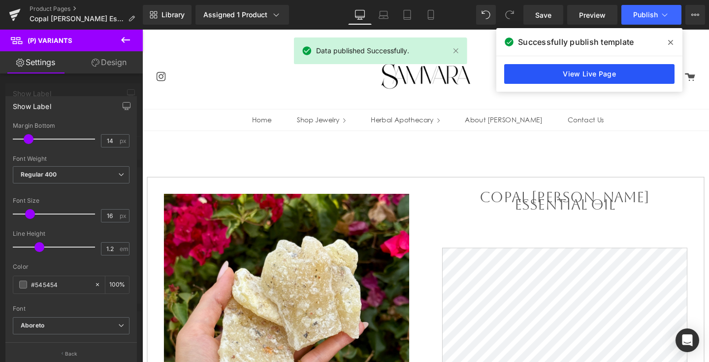
click at [546, 73] on link "View Live Page" at bounding box center [590, 74] width 170 height 20
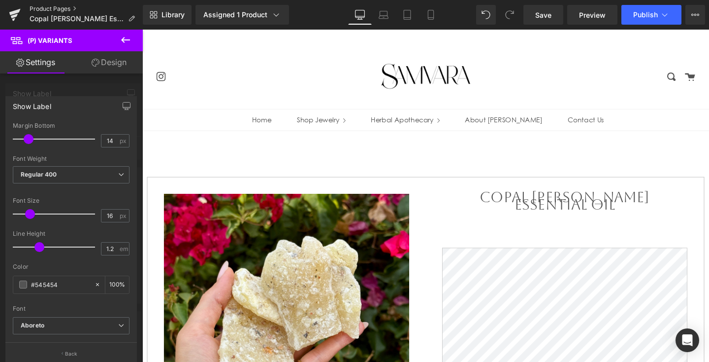
click at [67, 8] on link "Product Pages" at bounding box center [86, 9] width 113 height 8
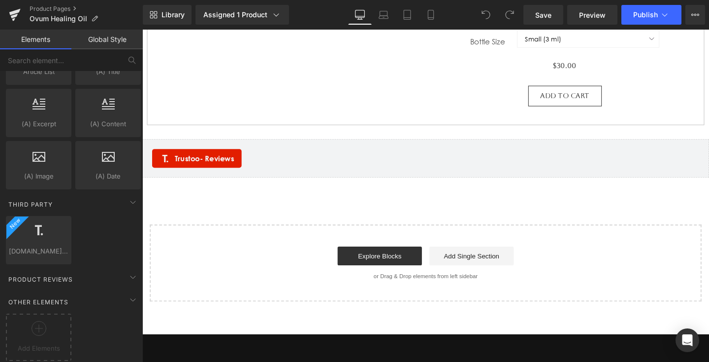
scroll to position [639, 0]
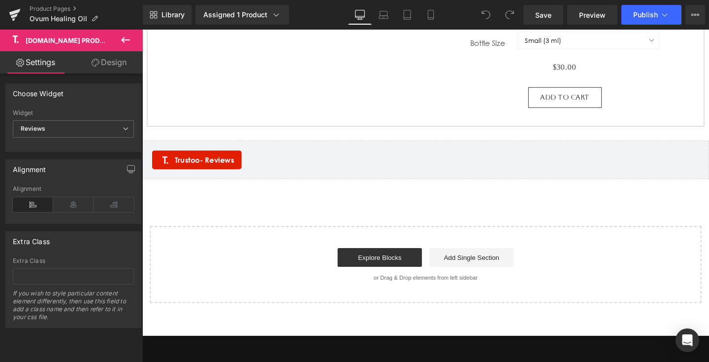
click at [232, 170] on span "- Reviews" at bounding box center [221, 171] width 36 height 45
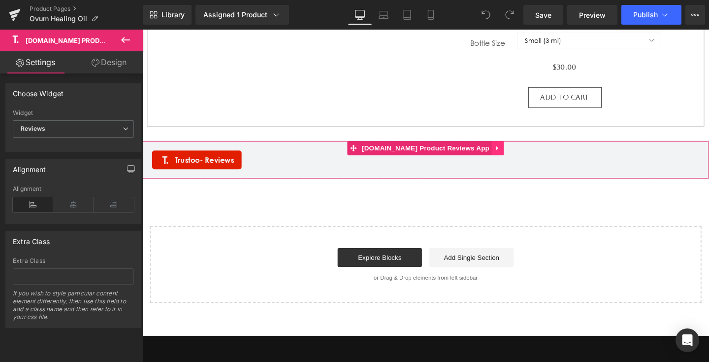
click at [510, 162] on link at bounding box center [516, 154] width 13 height 15
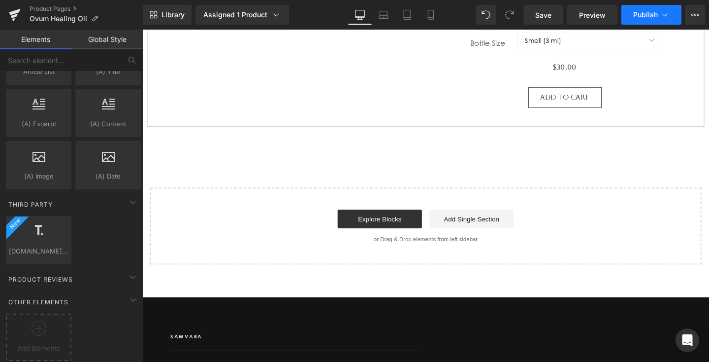
click at [639, 10] on button "Publish" at bounding box center [652, 15] width 60 height 20
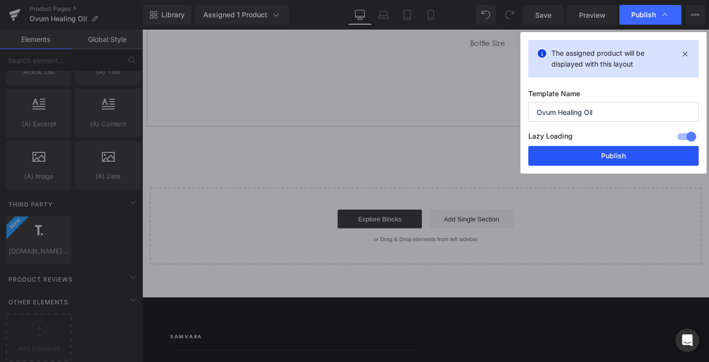
click at [582, 158] on button "Publish" at bounding box center [614, 156] width 170 height 20
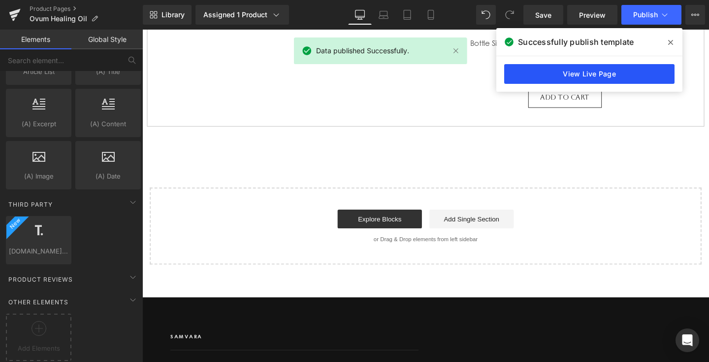
click at [565, 75] on link "View Live Page" at bounding box center [590, 74] width 170 height 20
